Goal: Find specific page/section: Find specific page/section

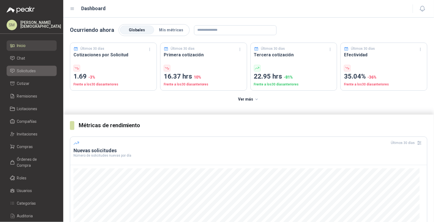
click at [31, 72] on span "Solicitudes" at bounding box center [26, 71] width 19 height 6
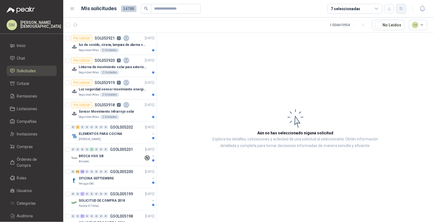
click at [400, 8] on icon "button" at bounding box center [401, 8] width 5 height 5
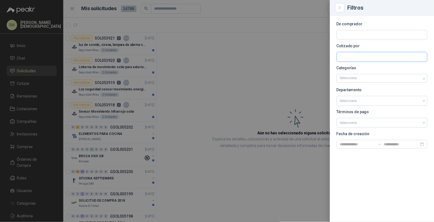
click at [357, 40] on input "text" at bounding box center [382, 34] width 90 height 9
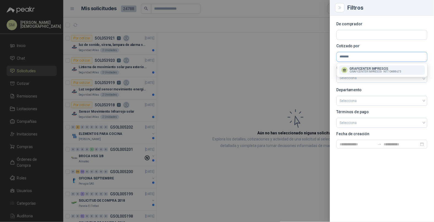
type input "*******"
click at [371, 69] on p "GRAFICENTER IMPRESOS" at bounding box center [375, 68] width 51 height 3
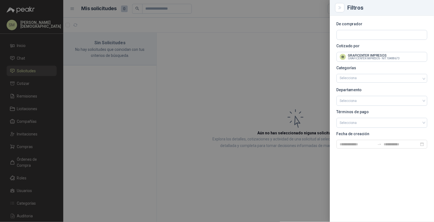
click at [241, 48] on div at bounding box center [217, 111] width 434 height 222
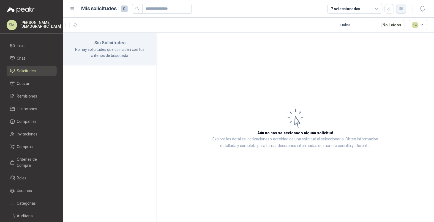
click at [403, 9] on icon "button" at bounding box center [401, 8] width 5 height 5
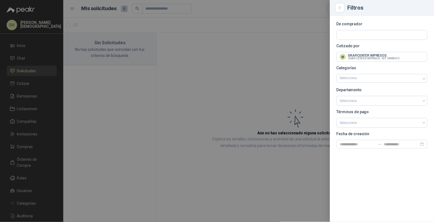
click at [311, 30] on div at bounding box center [217, 111] width 434 height 222
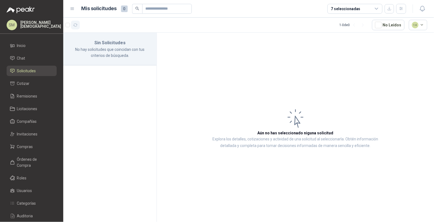
click at [74, 25] on icon "button" at bounding box center [75, 25] width 5 height 5
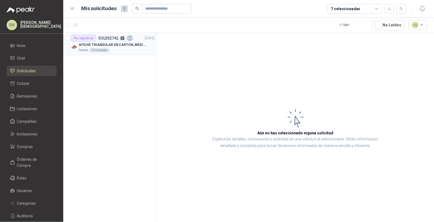
click at [129, 46] on p "AFICHE TRIANGULAR EN CARTON, MEDIDAS 30 CM X 45 CM" at bounding box center [113, 44] width 69 height 5
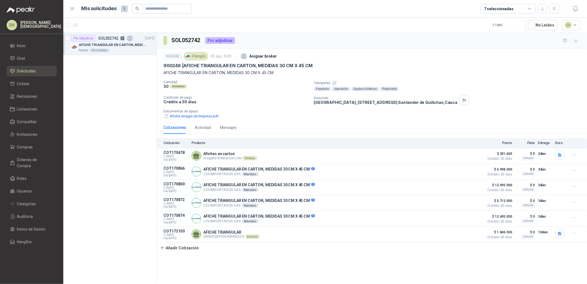
click at [42, 25] on p "Simón Mosquera" at bounding box center [40, 25] width 41 height 8
